Goal: Task Accomplishment & Management: Use online tool/utility

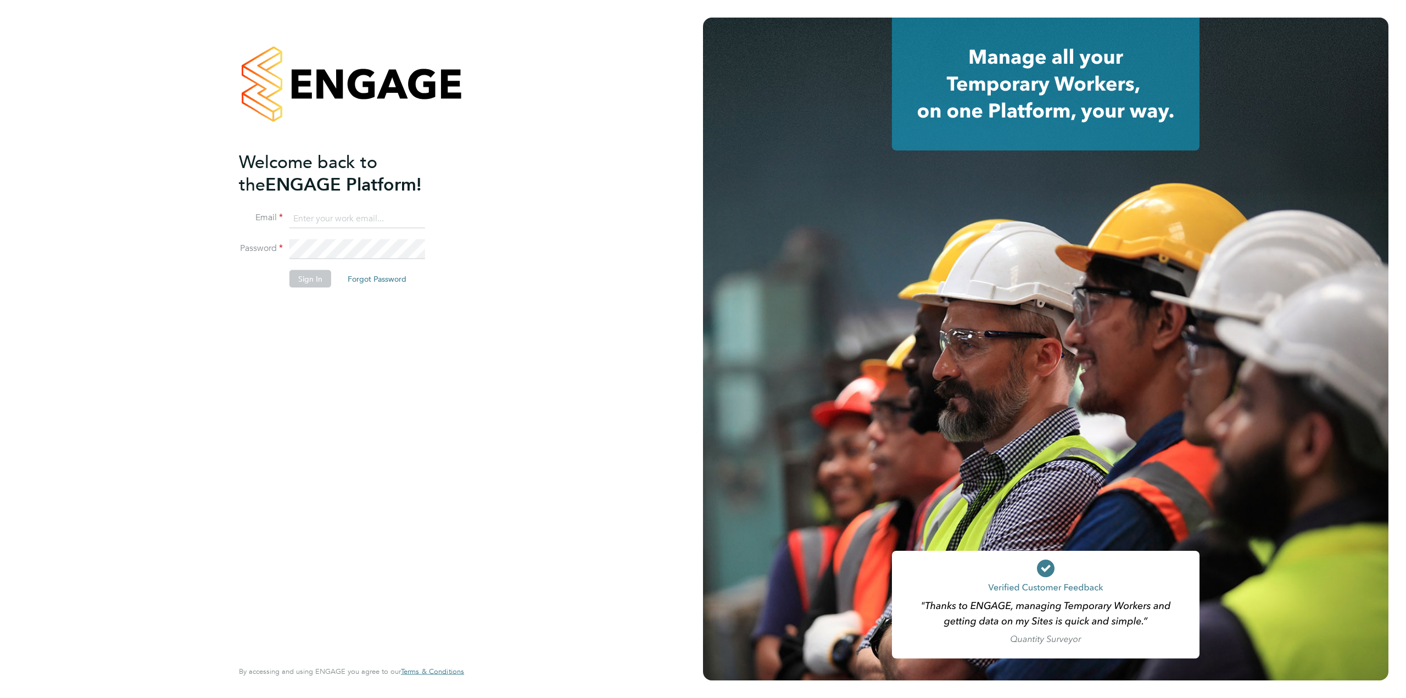
type input "danny.glass@uk.g4s.com"
click at [311, 280] on button "Sign In" at bounding box center [310, 279] width 42 height 18
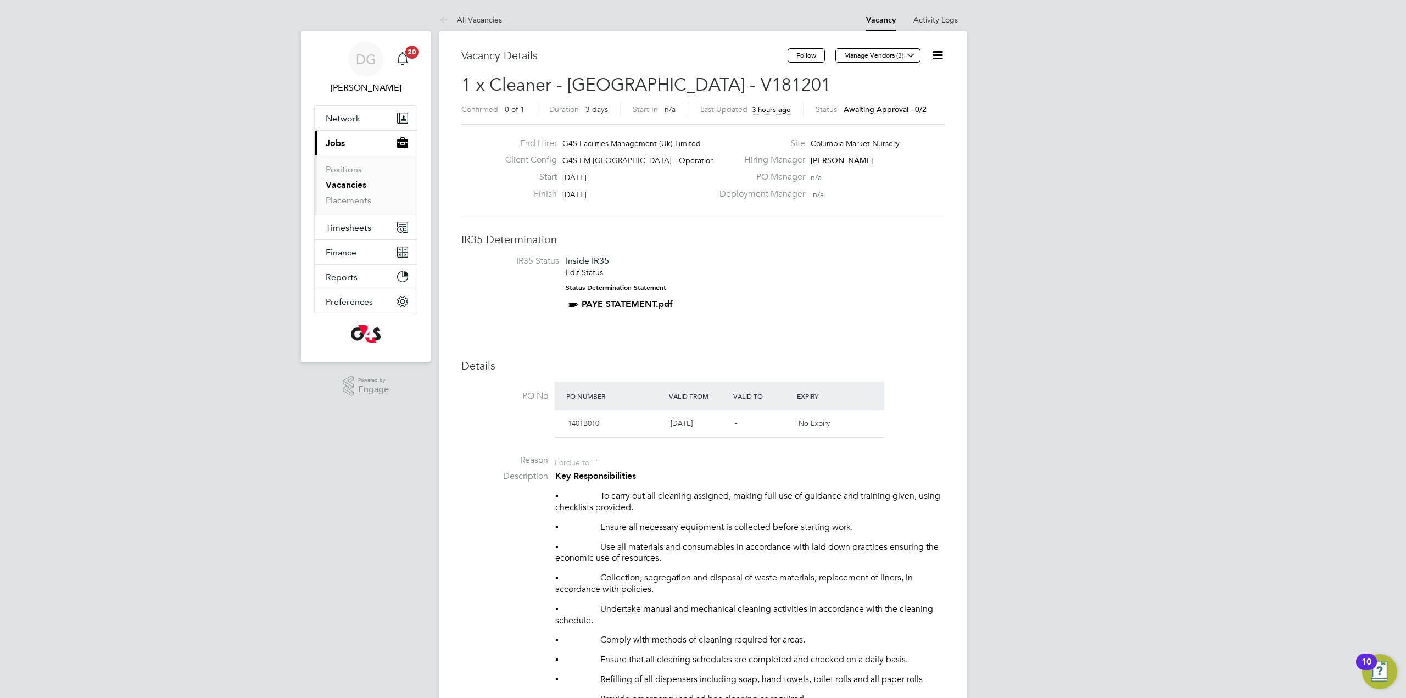
click at [935, 55] on icon at bounding box center [938, 55] width 14 height 14
click at [902, 123] on li "Approve" at bounding box center [911, 117] width 64 height 15
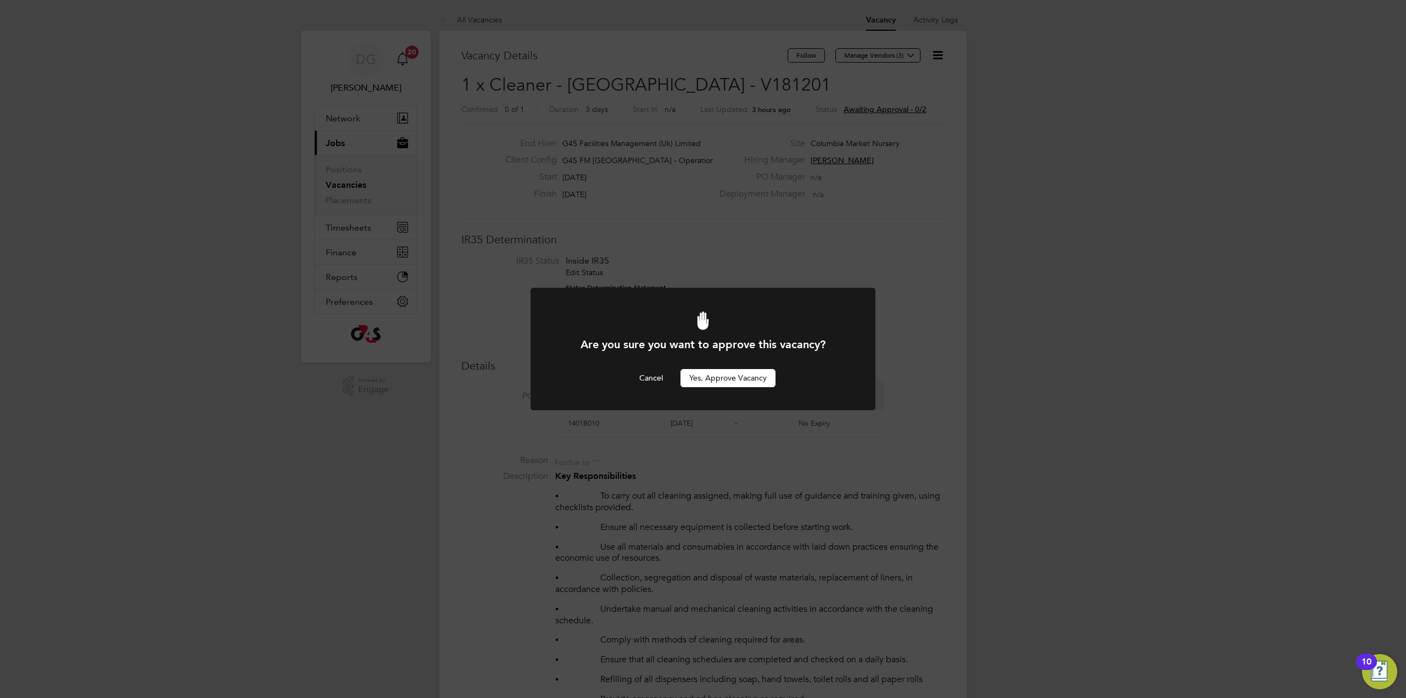
click at [733, 383] on button "Yes, Approve Vacancy" at bounding box center [728, 378] width 95 height 18
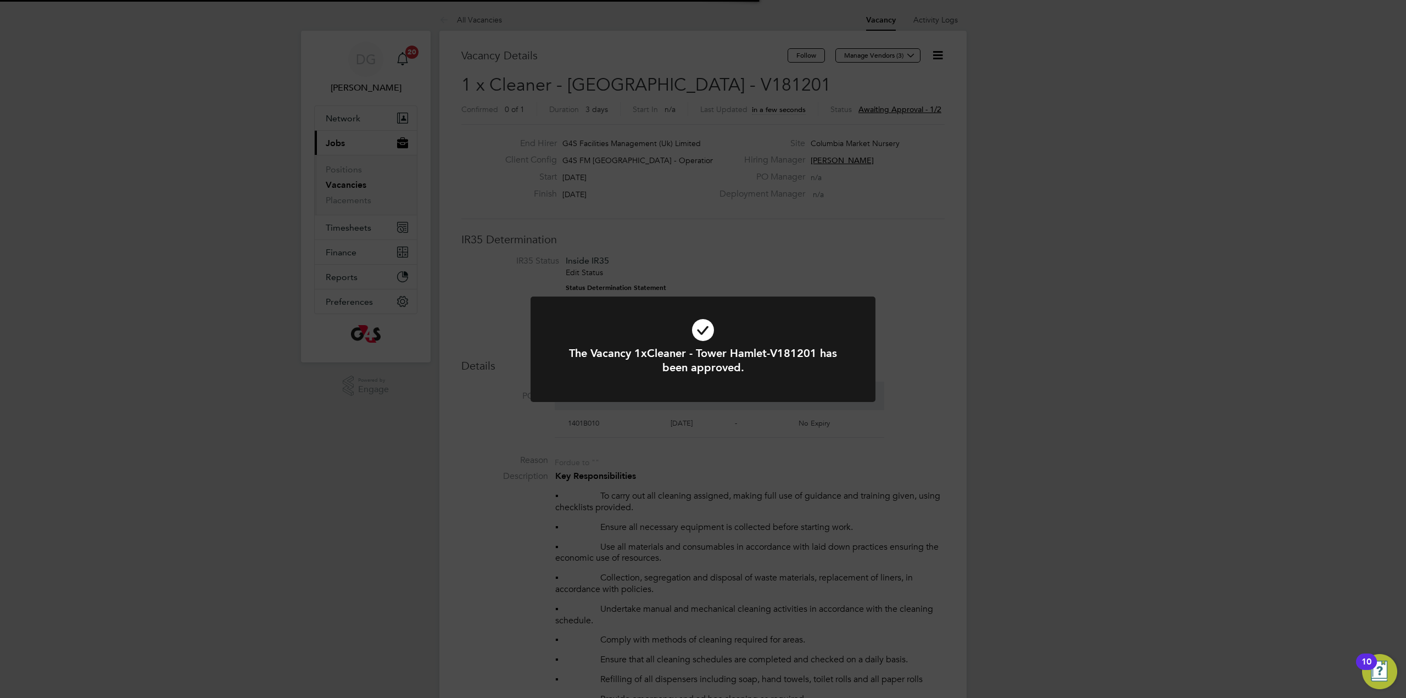
scroll to position [32, 77]
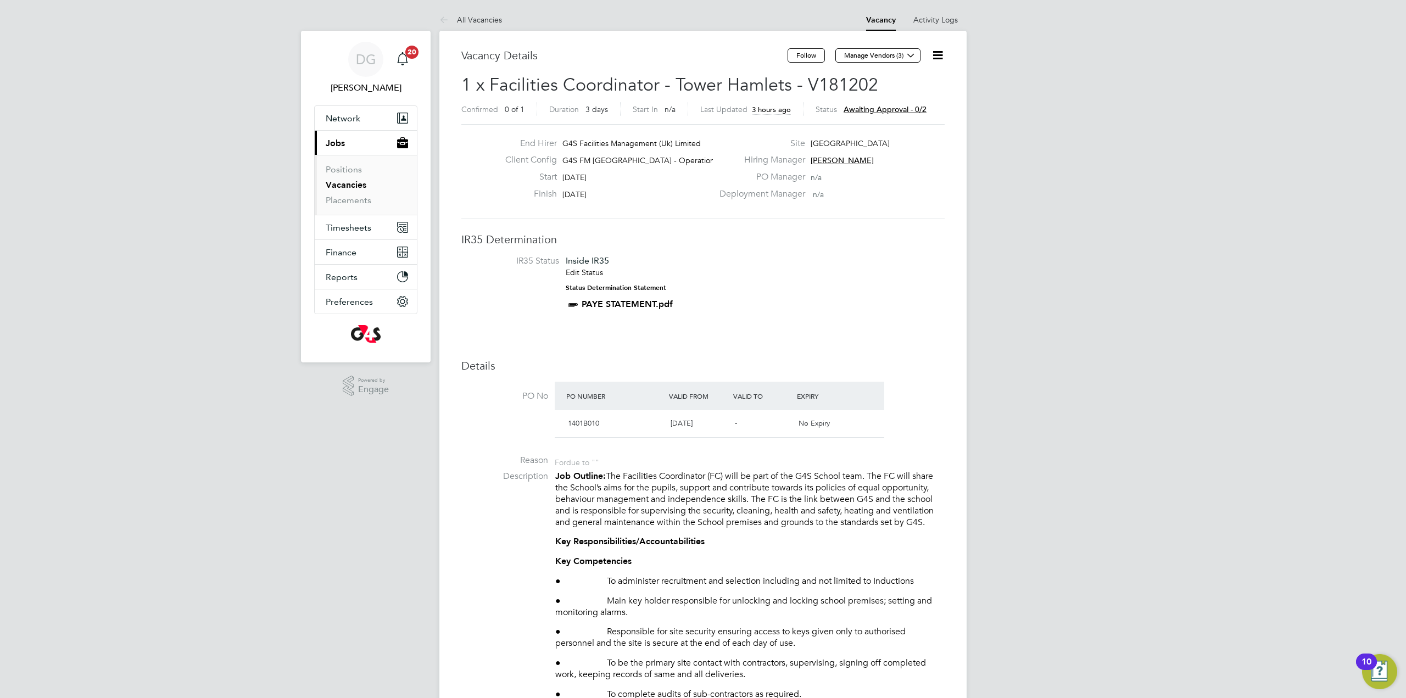
click at [938, 54] on icon at bounding box center [938, 55] width 14 height 14
click at [913, 121] on li "Approve" at bounding box center [911, 117] width 64 height 15
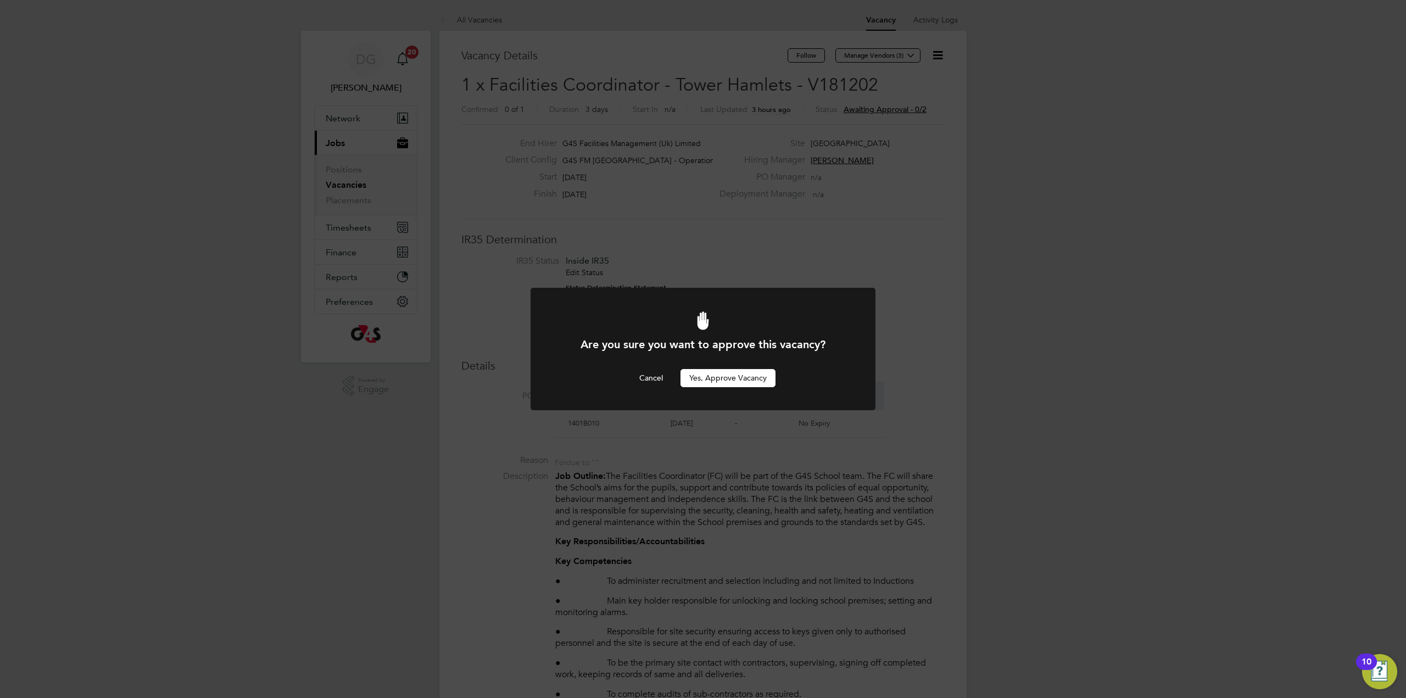
click at [731, 385] on button "Yes, Approve Vacancy" at bounding box center [728, 378] width 95 height 18
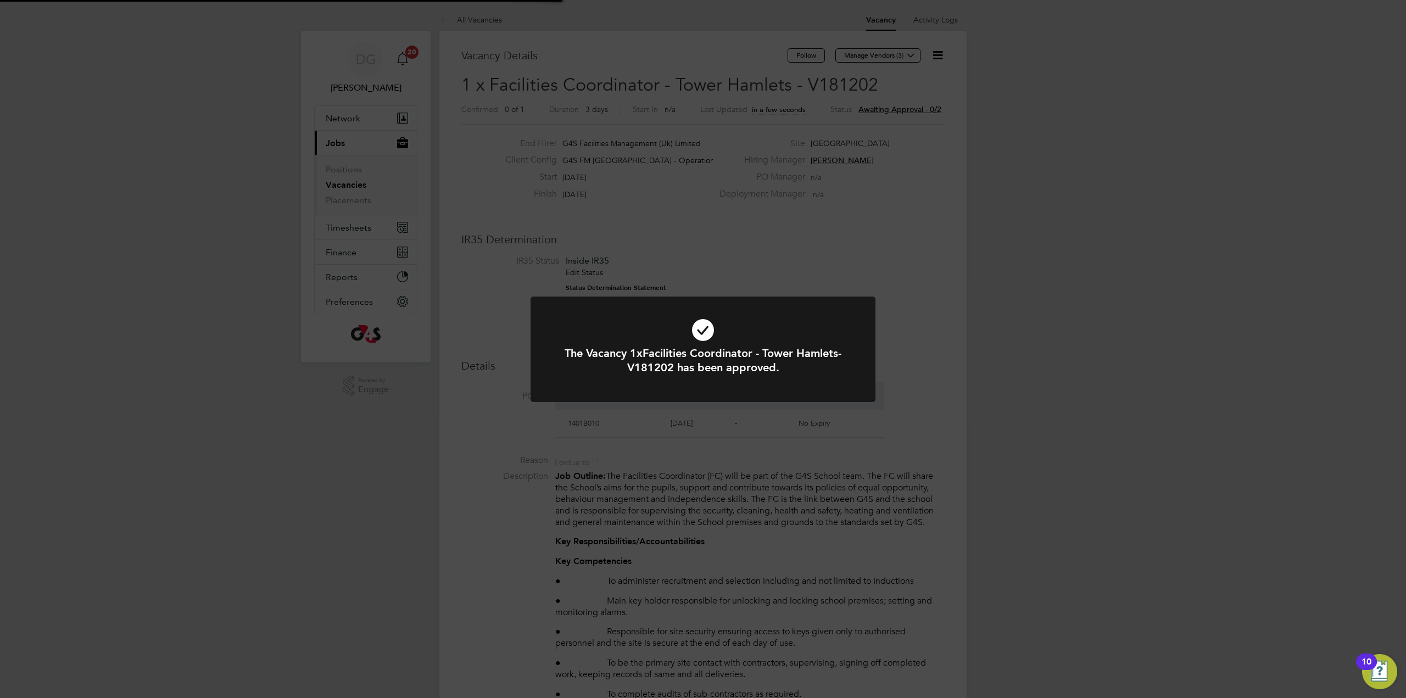
scroll to position [32, 77]
